Goal: Information Seeking & Learning: Get advice/opinions

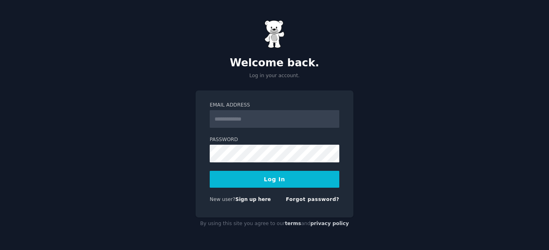
type input "**********"
click at [259, 178] on button "Log In" at bounding box center [275, 179] width 130 height 17
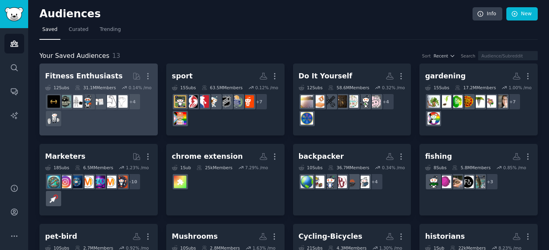
click at [126, 122] on div "+ 4" at bounding box center [98, 110] width 107 height 34
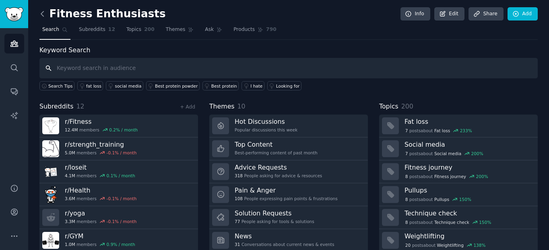
drag, startPoint x: 223, startPoint y: 78, endPoint x: 44, endPoint y: 12, distance: 190.1
click at [44, 12] on div "Fitness Enthusiasts Info Edit Share Add Search Subreddits 12 Topics 200 Themes …" at bounding box center [288, 138] width 498 height 255
click at [44, 12] on icon at bounding box center [42, 14] width 8 height 8
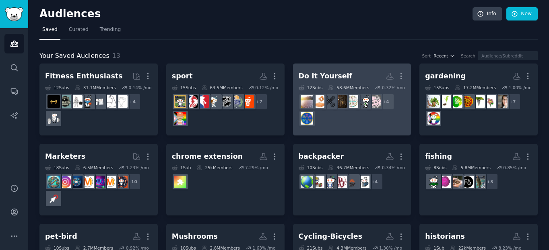
click at [330, 90] on icon at bounding box center [331, 87] width 4 height 4
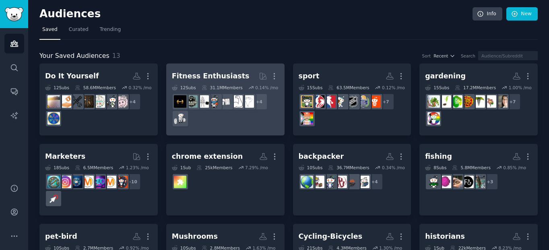
drag, startPoint x: 214, startPoint y: 70, endPoint x: 194, endPoint y: 71, distance: 20.2
click at [194, 71] on h2 "Fitness Enthusiasts More" at bounding box center [225, 76] width 107 height 14
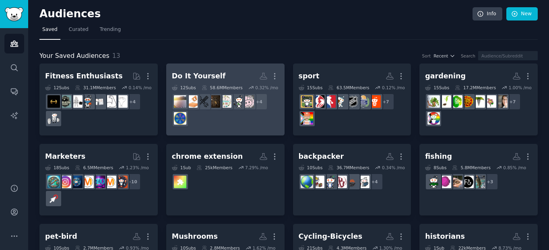
click at [209, 77] on div "Do It Yourself" at bounding box center [199, 76] width 54 height 10
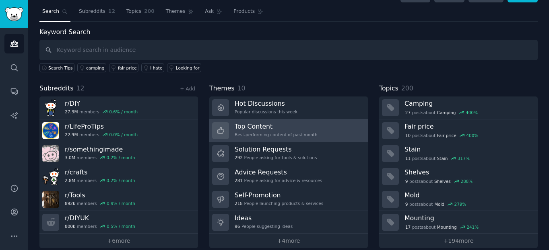
scroll to position [27, 0]
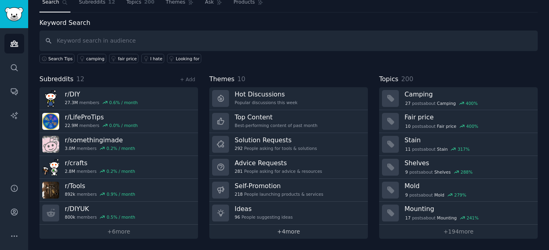
click at [291, 236] on link "+ 4 more" at bounding box center [288, 232] width 159 height 14
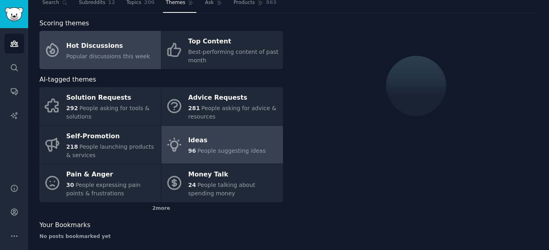
scroll to position [27, 0]
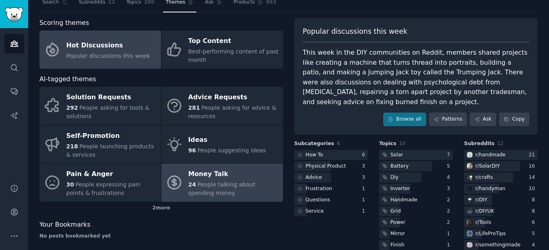
click at [222, 186] on span "People talking about spending money" at bounding box center [221, 189] width 67 height 15
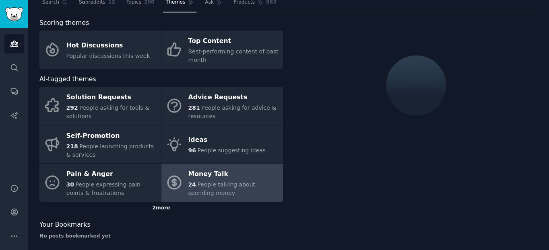
click at [159, 209] on div "2 more" at bounding box center [161, 208] width 244 height 13
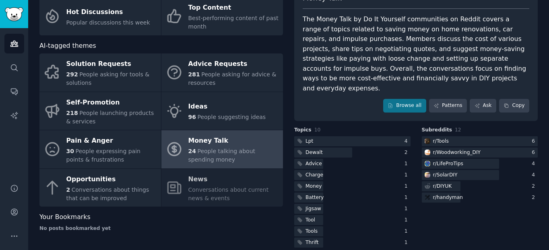
scroll to position [61, 0]
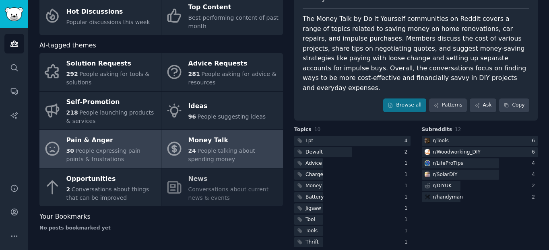
click at [102, 151] on span "People expressing pain points & frustrations" at bounding box center [103, 155] width 74 height 15
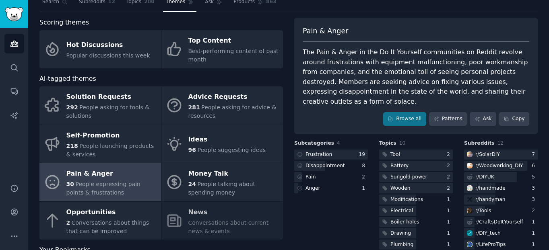
scroll to position [11, 0]
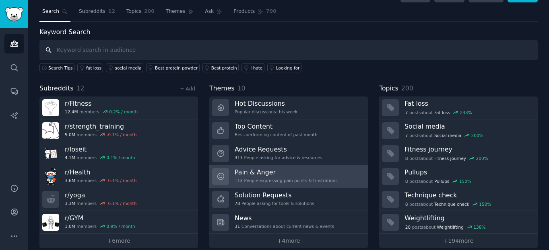
scroll to position [27, 0]
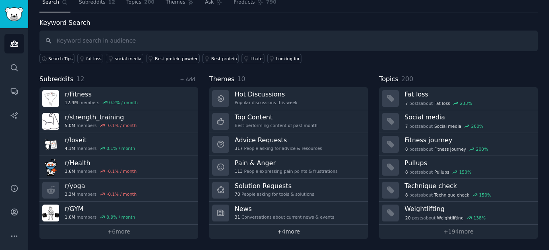
click at [292, 231] on link "+ 4 more" at bounding box center [288, 232] width 159 height 14
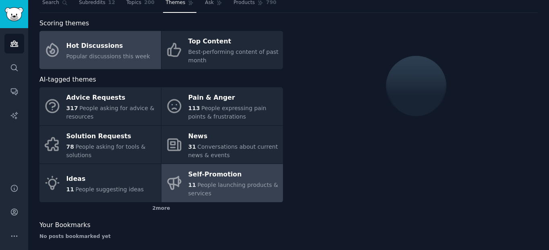
scroll to position [27, 0]
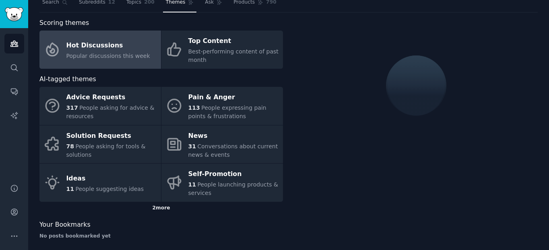
click at [144, 209] on div "2 more" at bounding box center [161, 208] width 244 height 13
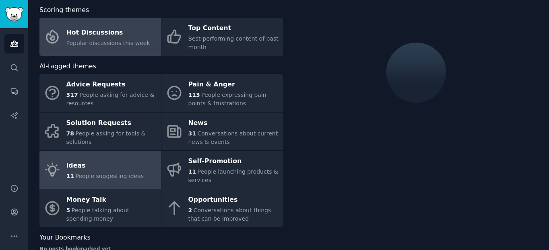
scroll to position [60, 0]
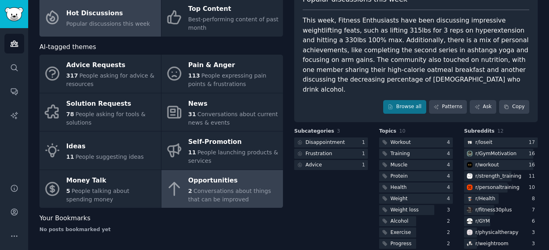
click at [239, 195] on div "2 Conversations about things that can be improved" at bounding box center [233, 195] width 91 height 17
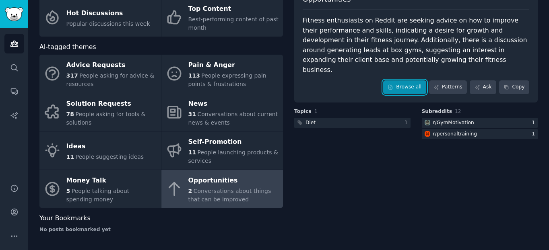
click at [396, 81] on link "Browse all" at bounding box center [404, 88] width 43 height 14
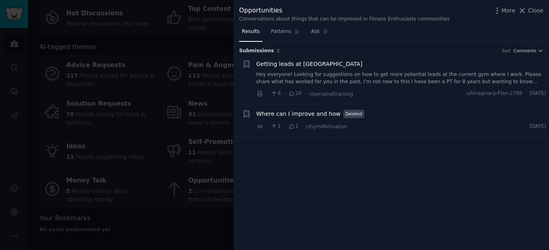
click at [392, 80] on link "Hey everyone! Looking for suggestions on how to get more potential leads at the…" at bounding box center [401, 78] width 290 height 14
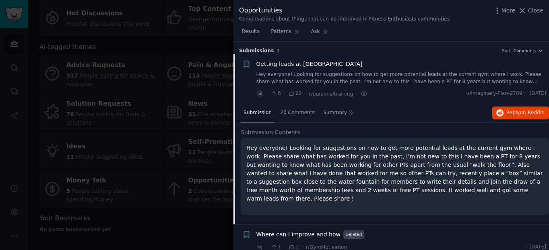
scroll to position [7, 0]
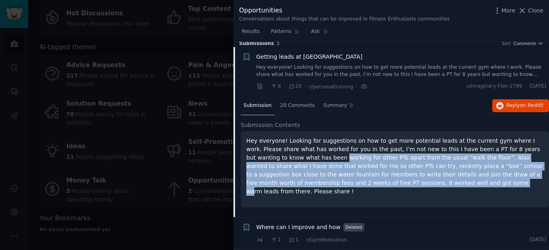
drag, startPoint x: 270, startPoint y: 154, endPoint x: 356, endPoint y: 184, distance: 90.9
click at [349, 187] on p "Hey everyone! Looking for suggestions on how to get more potential leads at the…" at bounding box center [394, 166] width 297 height 59
click at [312, 229] on span "Where can I improve and how" at bounding box center [298, 227] width 84 height 8
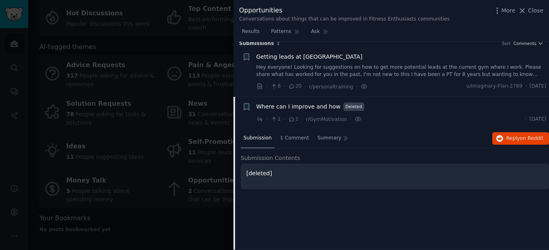
click at [293, 106] on span "Where can I improve and how" at bounding box center [298, 107] width 84 height 8
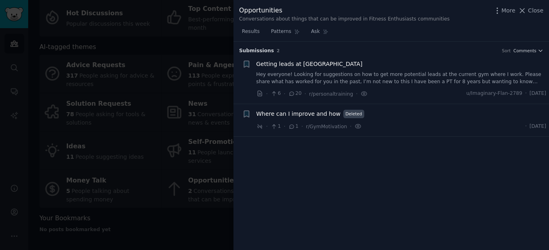
click at [199, 34] on div at bounding box center [274, 125] width 549 height 250
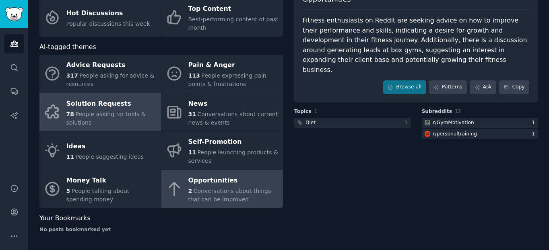
click at [102, 110] on div "78 People asking for tools & solutions" at bounding box center [111, 118] width 91 height 17
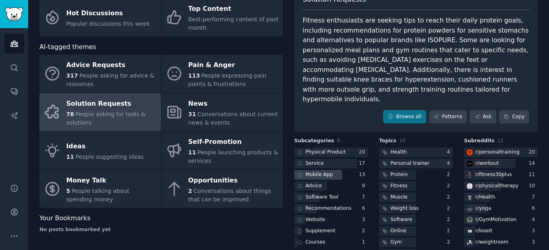
click at [321, 171] on div "Mobile App" at bounding box center [319, 174] width 27 height 7
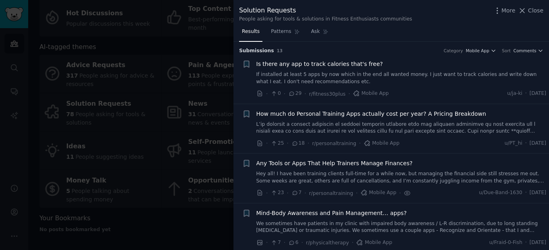
click at [343, 78] on link "If installed at least 5 apps by now which in the end all wanted money. I just w…" at bounding box center [401, 78] width 290 height 14
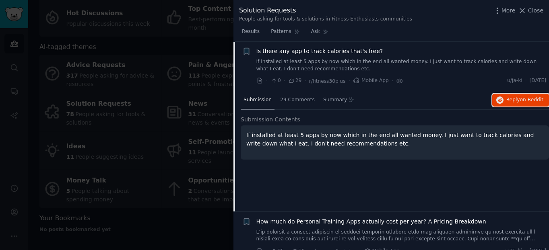
scroll to position [109, 0]
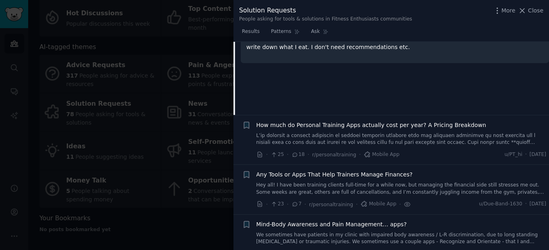
click at [334, 128] on span "How much do Personal Training Apps actually cost per year? A Pricing Breakdown" at bounding box center [371, 125] width 230 height 8
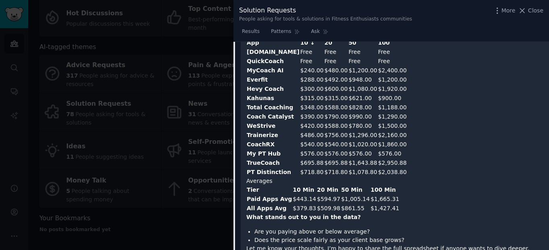
scroll to position [497, 0]
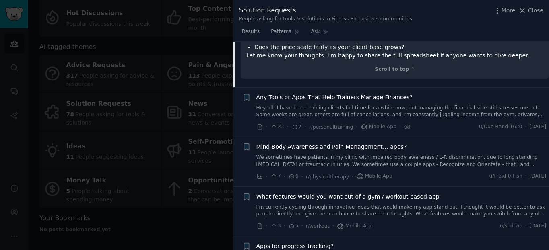
click at [324, 105] on link "Hey all! I have been training clients full-time for a while now, but managing t…" at bounding box center [401, 112] width 290 height 14
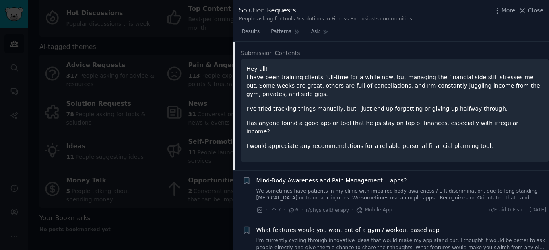
scroll to position [112, 0]
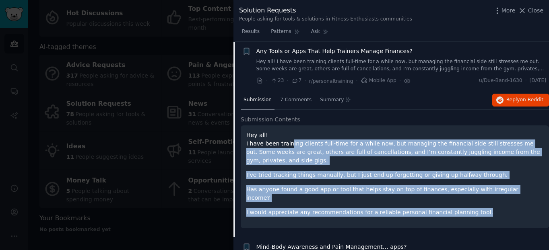
drag, startPoint x: 394, startPoint y: 144, endPoint x: 492, endPoint y: 186, distance: 106.6
click at [494, 203] on div "Hey all! I have been training clients full-time for a while now, but managing t…" at bounding box center [394, 174] width 297 height 86
click at [514, 100] on span "Reply on Reddit" at bounding box center [524, 100] width 37 height 7
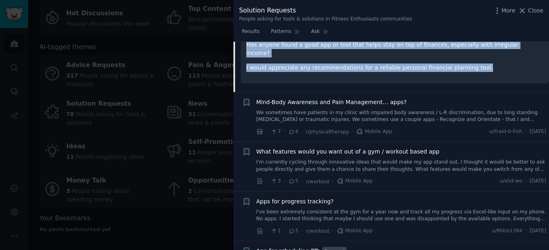
click at [276, 98] on span "Mind-Body Awareness and Pain Management… apps?" at bounding box center [331, 102] width 151 height 8
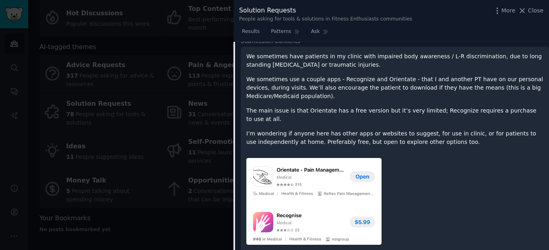
scroll to position [210, 0]
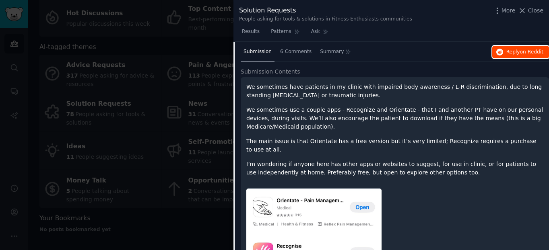
drag, startPoint x: 521, startPoint y: 47, endPoint x: 532, endPoint y: 50, distance: 11.3
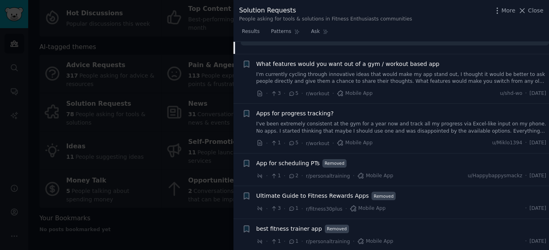
scroll to position [355, 0]
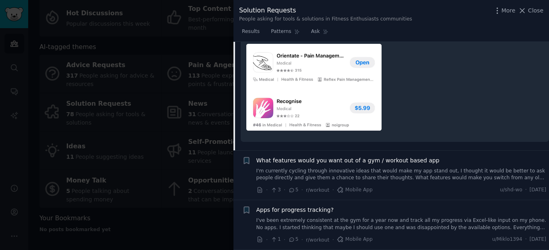
click at [351, 175] on div "What features would you want out of a gym / workout based app I'm currently cyc…" at bounding box center [401, 176] width 290 height 38
click at [365, 168] on link "I'm currently cycling through innovative ideas that would make my app stand out…" at bounding box center [401, 175] width 290 height 14
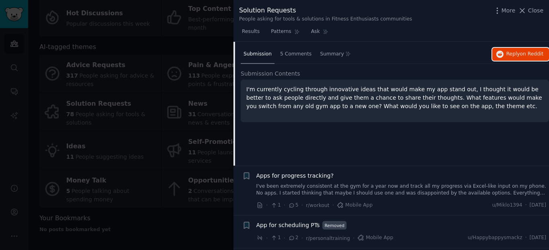
scroll to position [260, 0]
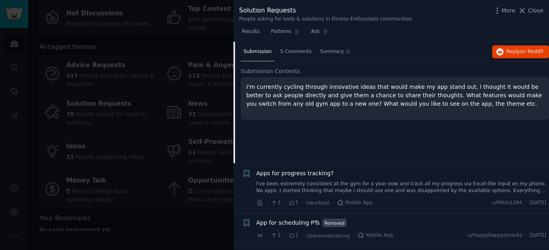
click at [330, 184] on link "I've been extremely consistent at the gym for a year now and track all my progr…" at bounding box center [401, 188] width 290 height 14
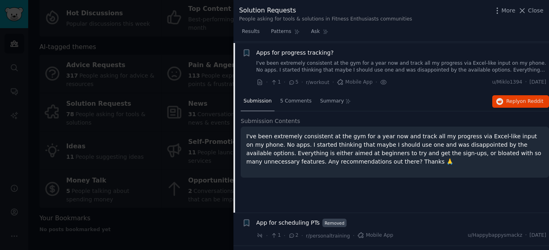
scroll to position [261, 0]
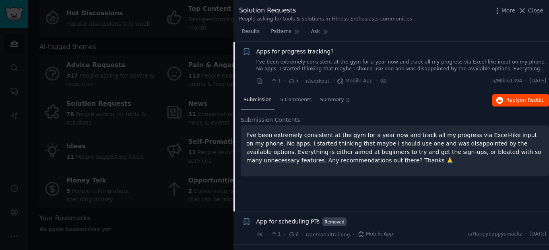
drag, startPoint x: 516, startPoint y: 93, endPoint x: 528, endPoint y: 99, distance: 13.7
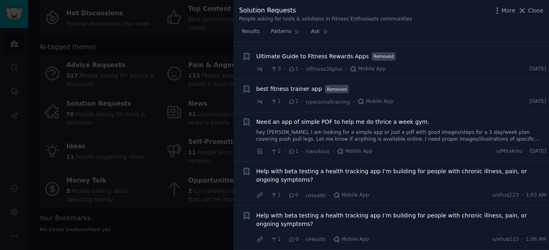
scroll to position [495, 0]
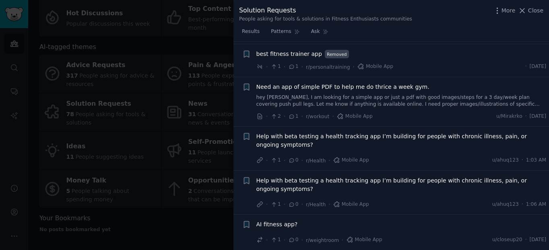
click at [404, 99] on link "hey fellas, I am looking for a simple app or just a pdf with good images/steps …" at bounding box center [401, 101] width 290 height 14
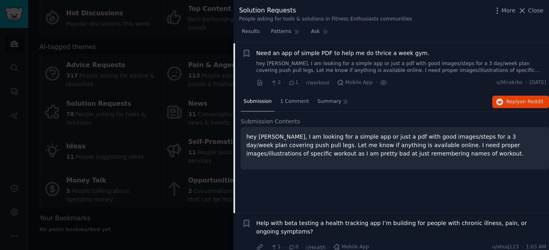
scroll to position [409, 0]
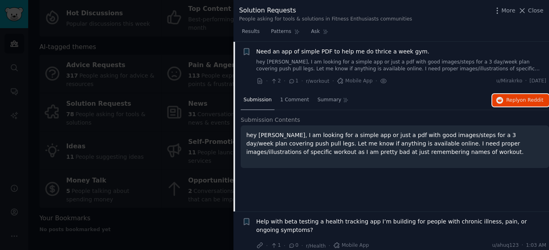
drag, startPoint x: 523, startPoint y: 99, endPoint x: 479, endPoint y: 104, distance: 44.5
click at [479, 104] on div "Submission 1 Comment Summary Reply on Reddit" at bounding box center [395, 100] width 308 height 19
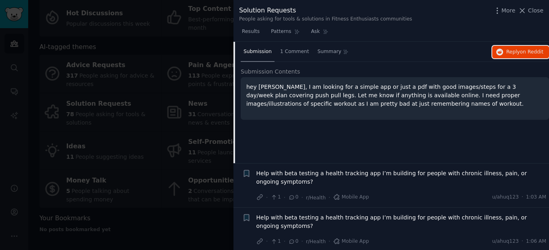
scroll to position [495, 0]
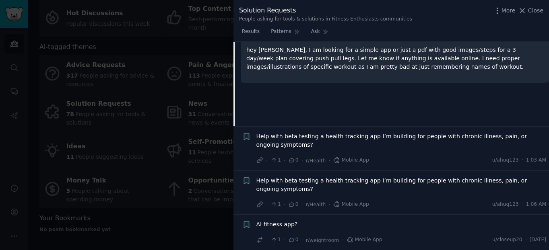
click at [338, 141] on span "Help with beta testing a health tracking app I’m building for people with chron…" at bounding box center [401, 140] width 290 height 17
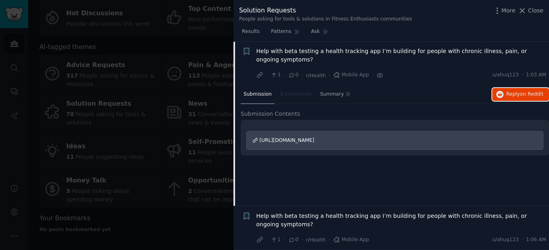
scroll to position [495, 0]
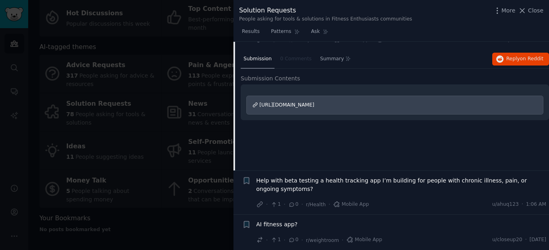
click at [378, 180] on span "Help with beta testing a health tracking app I’m building for people with chron…" at bounding box center [401, 185] width 290 height 17
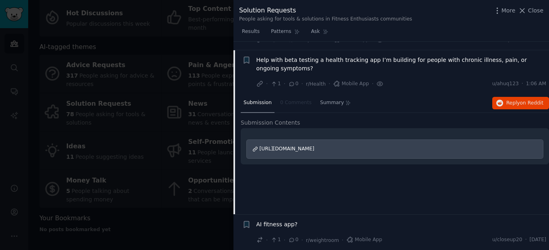
click at [344, 222] on div "AI fitness app?" at bounding box center [401, 225] width 290 height 8
click at [281, 224] on span "AI fitness app?" at bounding box center [276, 225] width 41 height 8
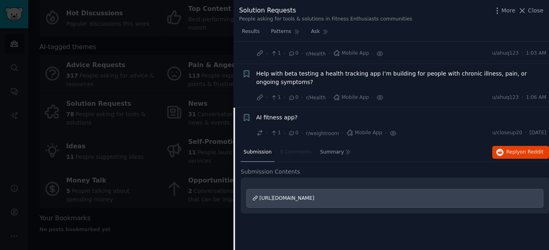
scroll to position [495, 0]
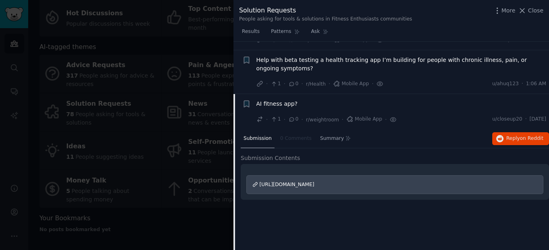
click at [164, 224] on div at bounding box center [274, 125] width 549 height 250
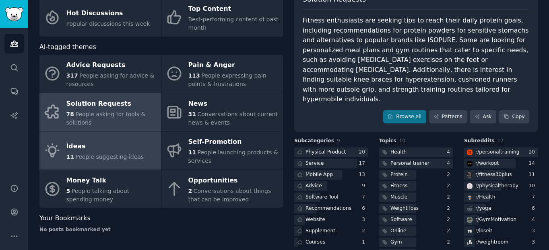
click at [92, 157] on span "People suggesting ideas" at bounding box center [109, 157] width 68 height 6
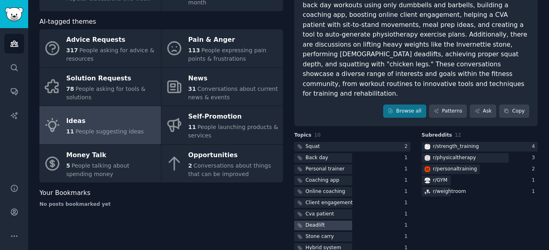
scroll to position [91, 0]
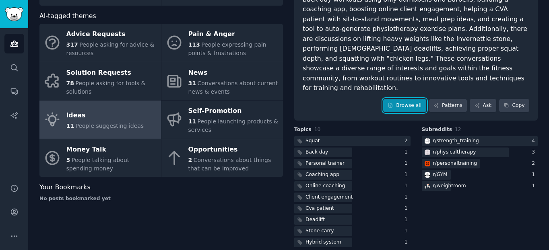
click at [407, 99] on link "Browse all" at bounding box center [404, 106] width 43 height 14
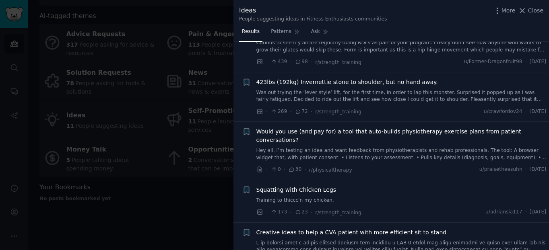
scroll to position [48, 0]
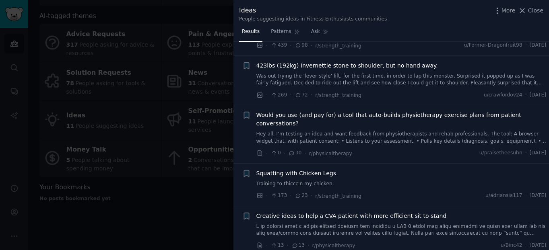
click at [292, 131] on link "Hey all, I’m testing an idea and want feedback from physiotherapists and rehab …" at bounding box center [401, 138] width 290 height 14
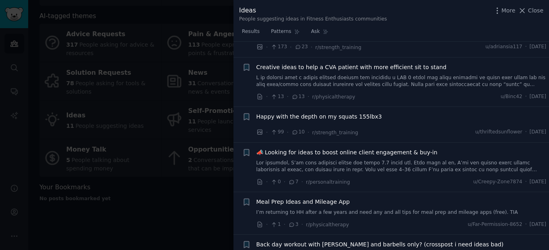
scroll to position [354, 0]
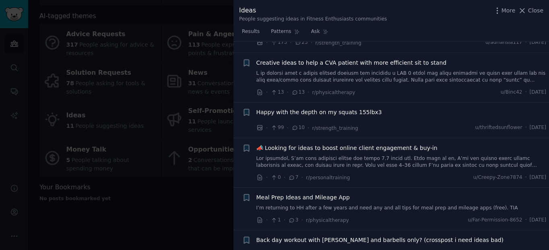
click at [401, 144] on span "📣 Looking for ideas to boost online client engagement & buy-in" at bounding box center [346, 148] width 181 height 8
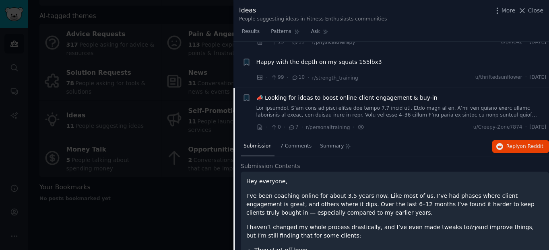
scroll to position [290, 0]
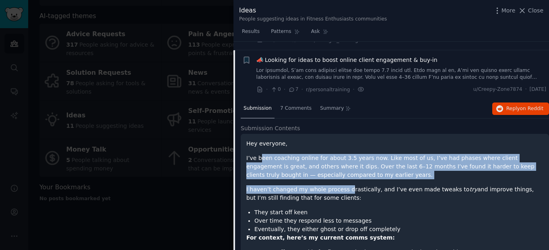
drag, startPoint x: 260, startPoint y: 151, endPoint x: 339, endPoint y: 184, distance: 85.7
click at [339, 184] on div "Hey everyone, I’ve been coaching online for about 3.5 years now. Like most of u…" at bounding box center [394, 250] width 297 height 220
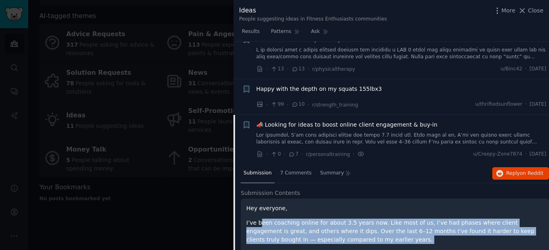
scroll to position [224, 0]
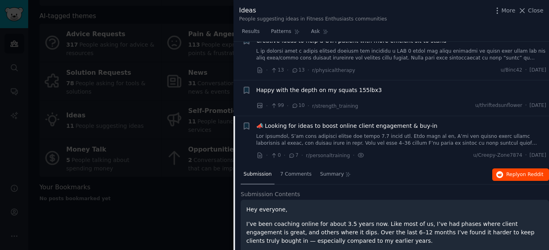
drag, startPoint x: 518, startPoint y: 178, endPoint x: 522, endPoint y: 165, distance: 13.6
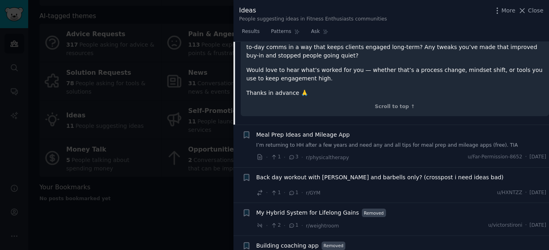
scroll to position [562, 0]
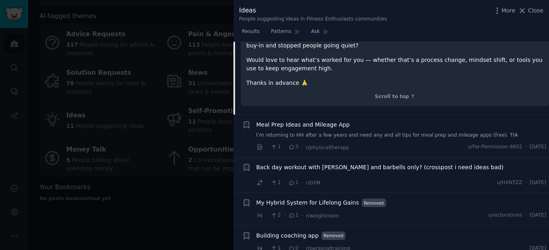
click at [169, 222] on div at bounding box center [274, 125] width 549 height 250
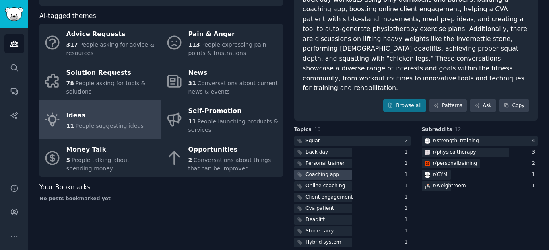
click at [327, 171] on div "Coaching app" at bounding box center [323, 174] width 34 height 7
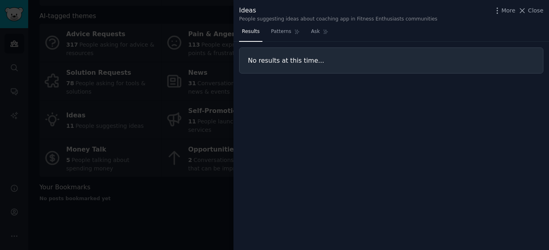
click at [126, 128] on div at bounding box center [274, 125] width 549 height 250
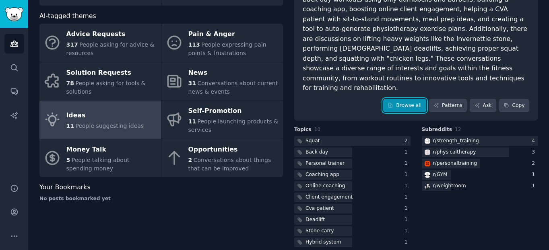
click at [415, 99] on link "Browse all" at bounding box center [404, 106] width 43 height 14
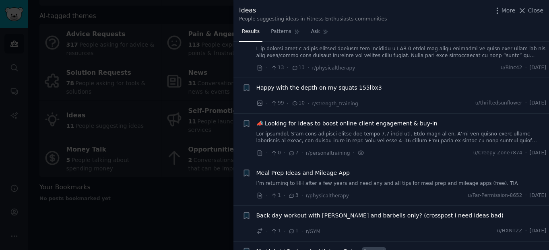
scroll to position [275, 0]
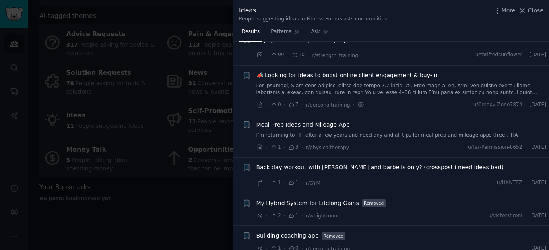
click at [295, 232] on span "Building coaching app" at bounding box center [287, 236] width 62 height 8
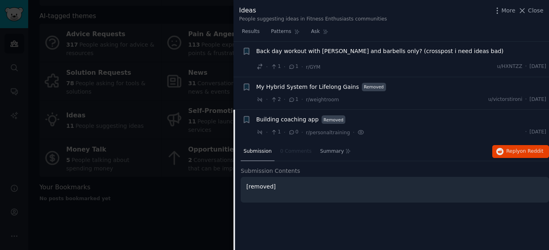
scroll to position [395, 0]
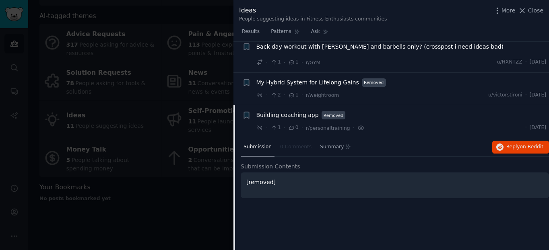
click at [265, 178] on p "[removed]" at bounding box center [394, 182] width 297 height 8
click at [155, 145] on div at bounding box center [274, 125] width 549 height 250
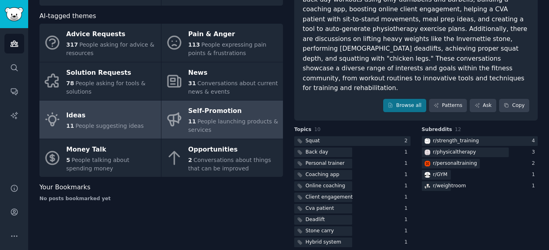
click at [246, 135] on link "Self-Promotion 11 People launching products & services" at bounding box center [222, 120] width 122 height 38
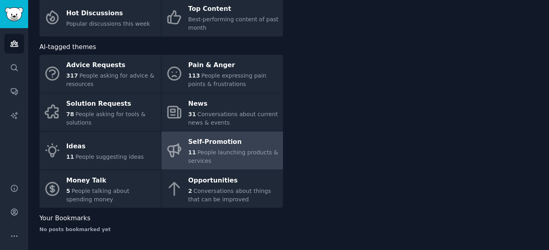
scroll to position [60, 0]
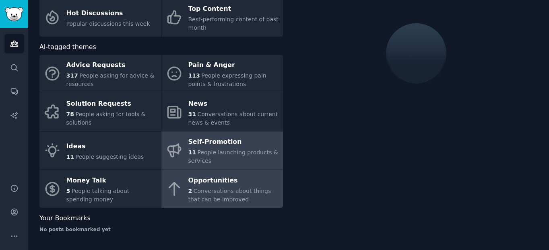
click at [239, 191] on span "Conversations about things that can be improved" at bounding box center [229, 195] width 83 height 15
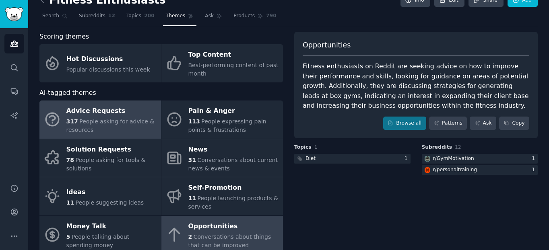
scroll to position [11, 0]
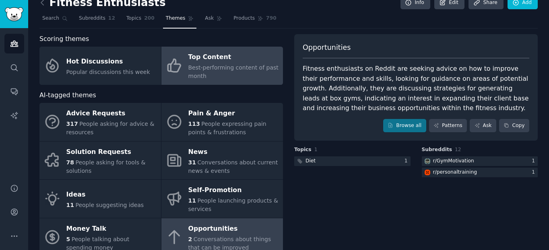
click at [235, 71] on div "Best-performing content of past month" at bounding box center [233, 72] width 91 height 17
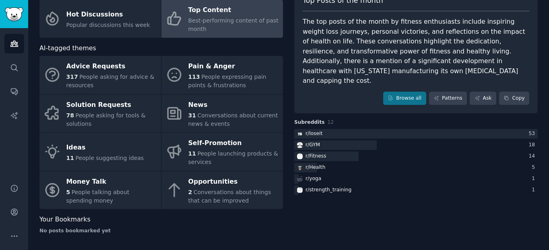
scroll to position [60, 0]
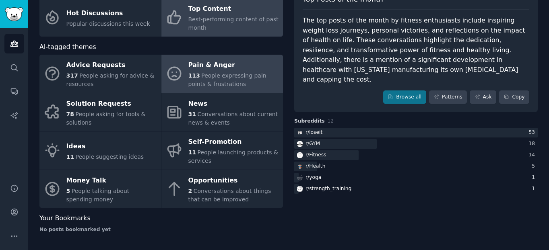
click at [241, 86] on div "113 People expressing pain points & frustrations" at bounding box center [233, 80] width 91 height 17
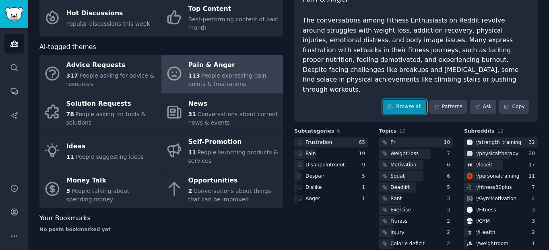
click at [413, 100] on link "Browse all" at bounding box center [404, 107] width 43 height 14
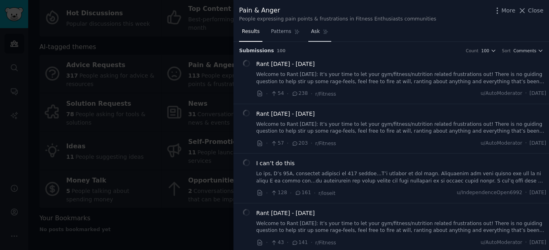
click at [324, 35] on link "Ask" at bounding box center [319, 33] width 23 height 17
click at [316, 35] on link "Ask" at bounding box center [319, 33] width 23 height 17
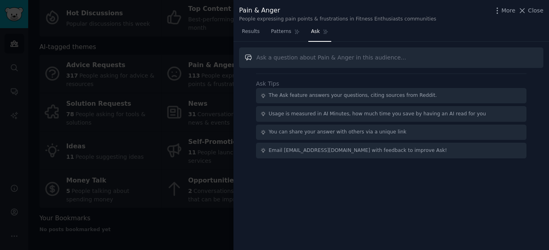
click at [315, 61] on input "text" at bounding box center [391, 57] width 304 height 21
type input "I need an idea of an app"
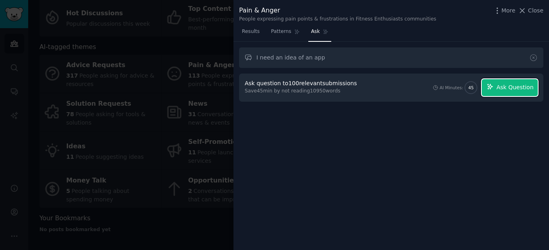
click at [517, 94] on button "Ask Question" at bounding box center [510, 87] width 56 height 17
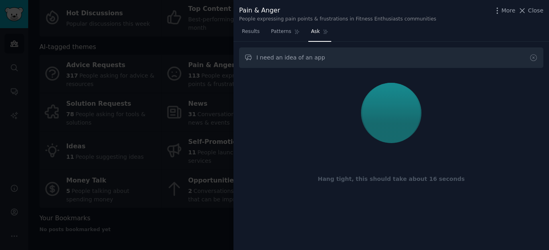
drag, startPoint x: 517, startPoint y: 94, endPoint x: 304, endPoint y: 77, distance: 214.0
click at [304, 77] on div "Hang tight, this should take about 16 seconds" at bounding box center [391, 141] width 304 height 135
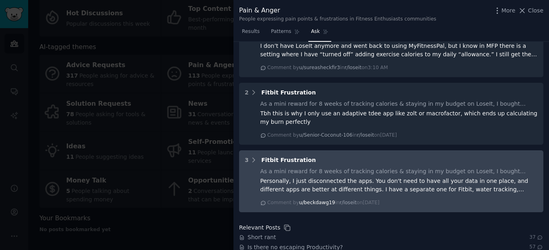
scroll to position [428, 0]
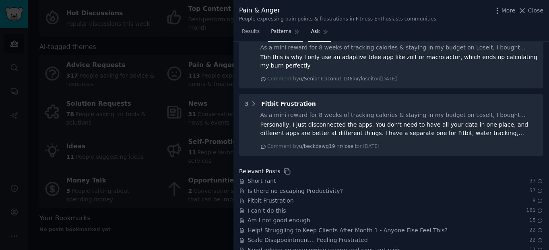
click at [276, 34] on span "Patterns" at bounding box center [281, 31] width 20 height 7
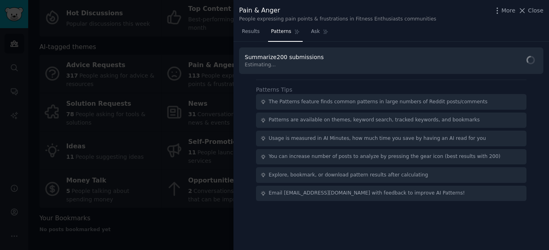
click at [242, 27] on link "Results" at bounding box center [250, 33] width 23 height 17
click at [253, 34] on span "Results" at bounding box center [251, 31] width 18 height 7
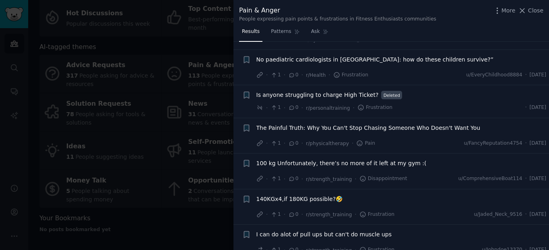
scroll to position [4201, 0]
